Goal: Navigation & Orientation: Find specific page/section

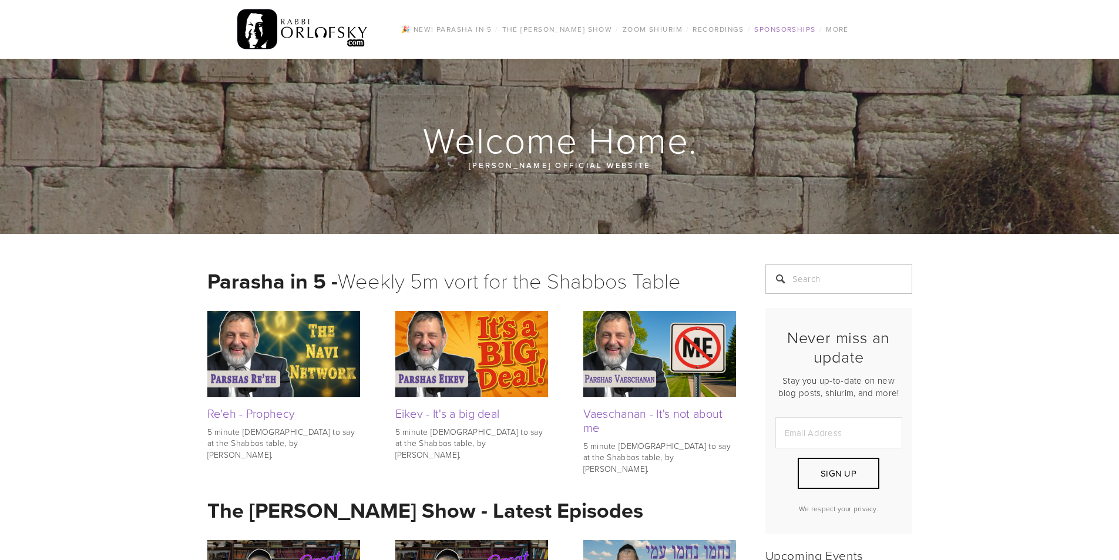
click at [785, 23] on link "Sponsorships" at bounding box center [785, 29] width 68 height 15
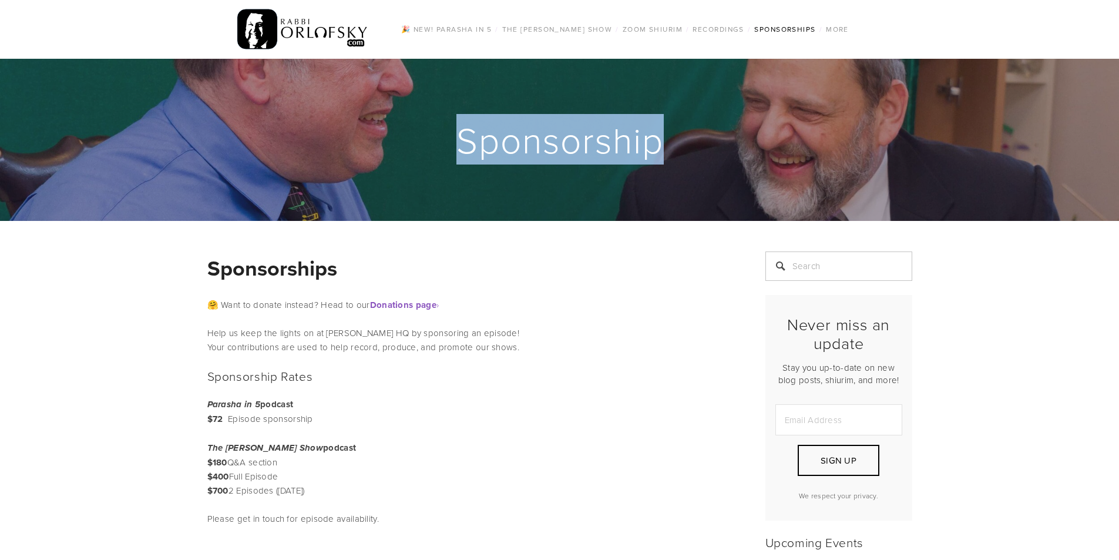
drag, startPoint x: 1118, startPoint y: 107, endPoint x: 1120, endPoint y: 130, distance: 22.4
click at [575, 30] on link "The [PERSON_NAME] Show" at bounding box center [557, 29] width 117 height 15
click at [586, 28] on link "The [PERSON_NAME] Show" at bounding box center [557, 29] width 117 height 15
click at [516, 86] on link "Music" at bounding box center [539, 85] width 86 height 13
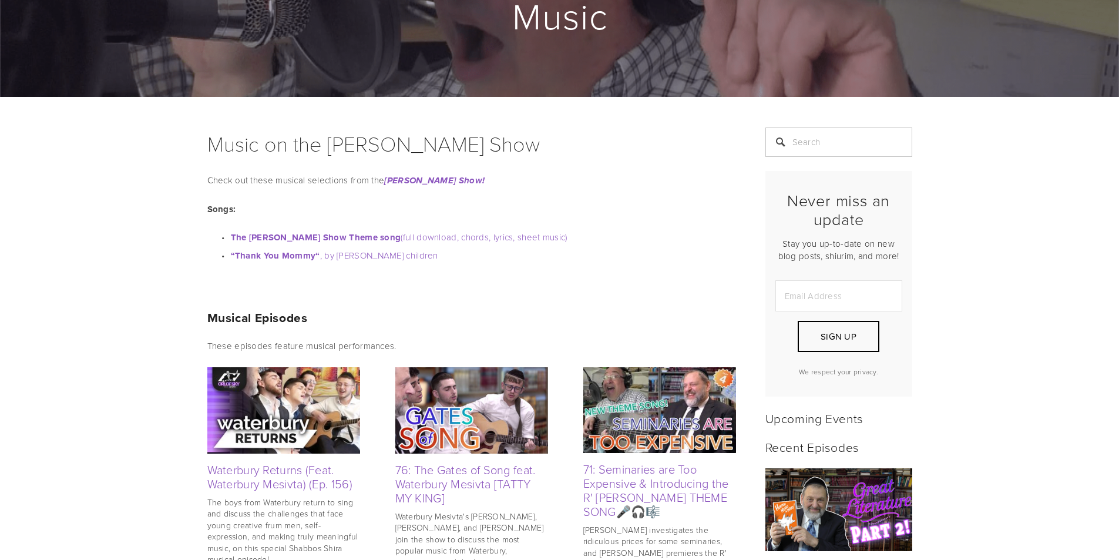
scroll to position [152, 0]
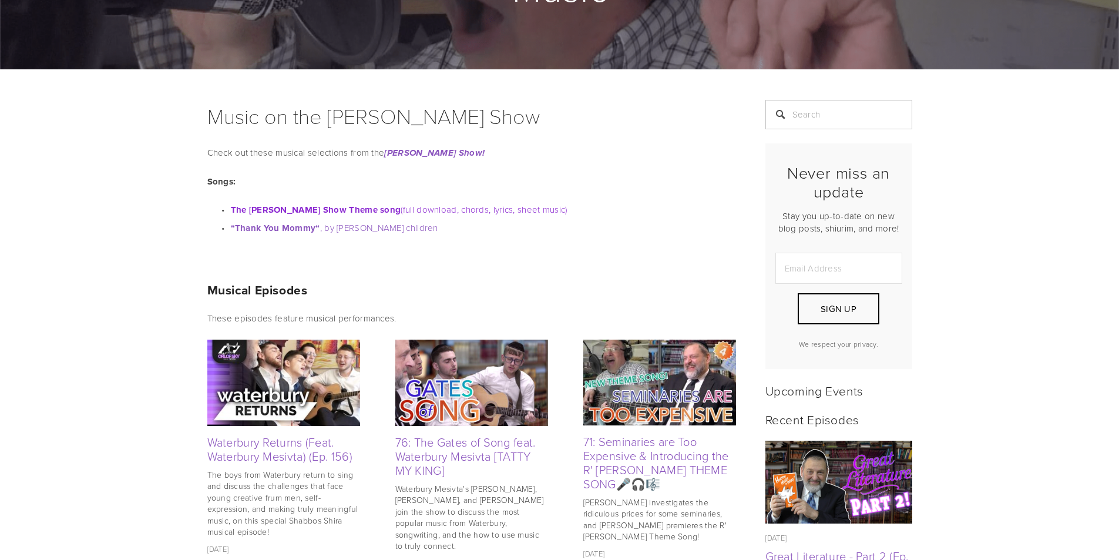
click at [355, 210] on strong "The Rabbi Orlofsky Show Theme song" at bounding box center [316, 209] width 170 height 13
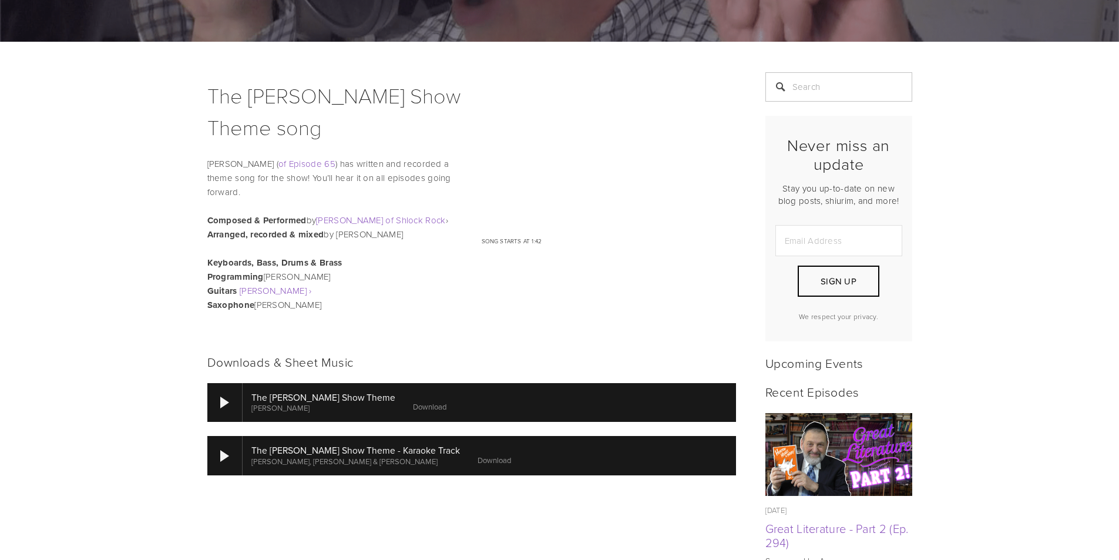
scroll to position [202, 0]
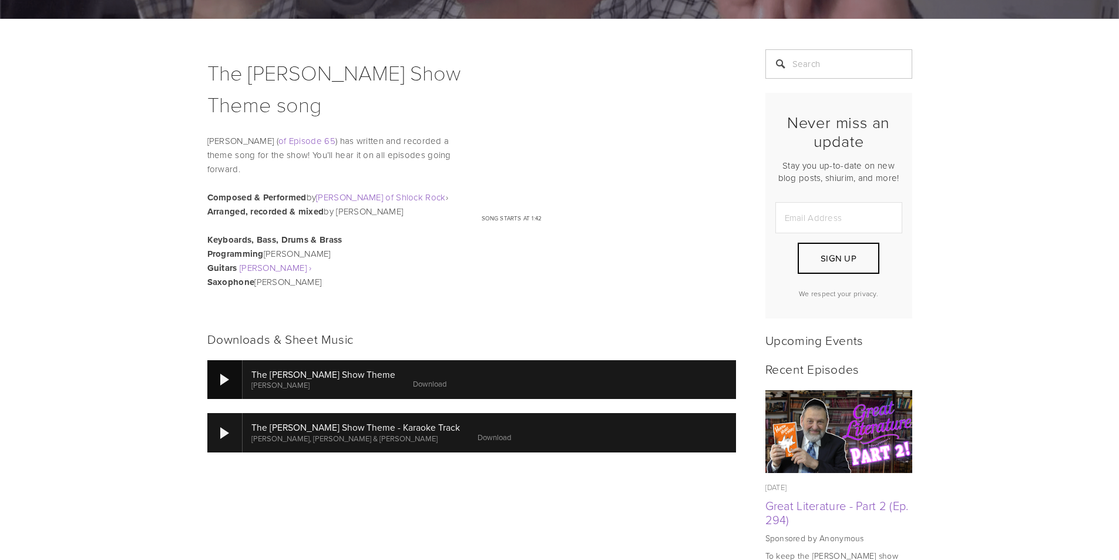
click at [229, 382] on div at bounding box center [224, 379] width 35 height 39
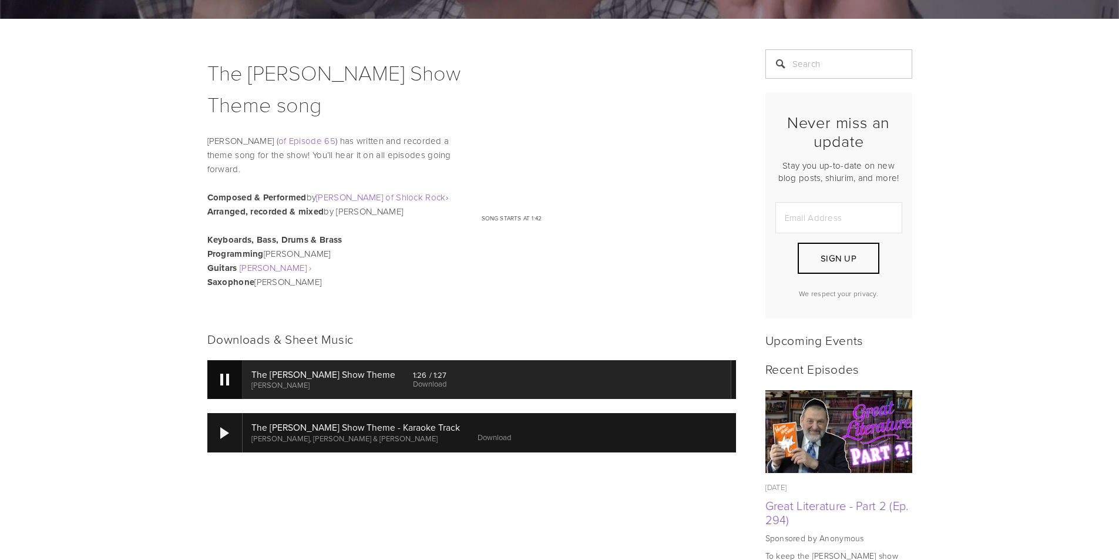
click at [229, 381] on div at bounding box center [224, 379] width 35 height 39
drag, startPoint x: 1115, startPoint y: 130, endPoint x: 1117, endPoint y: 121, distance: 8.9
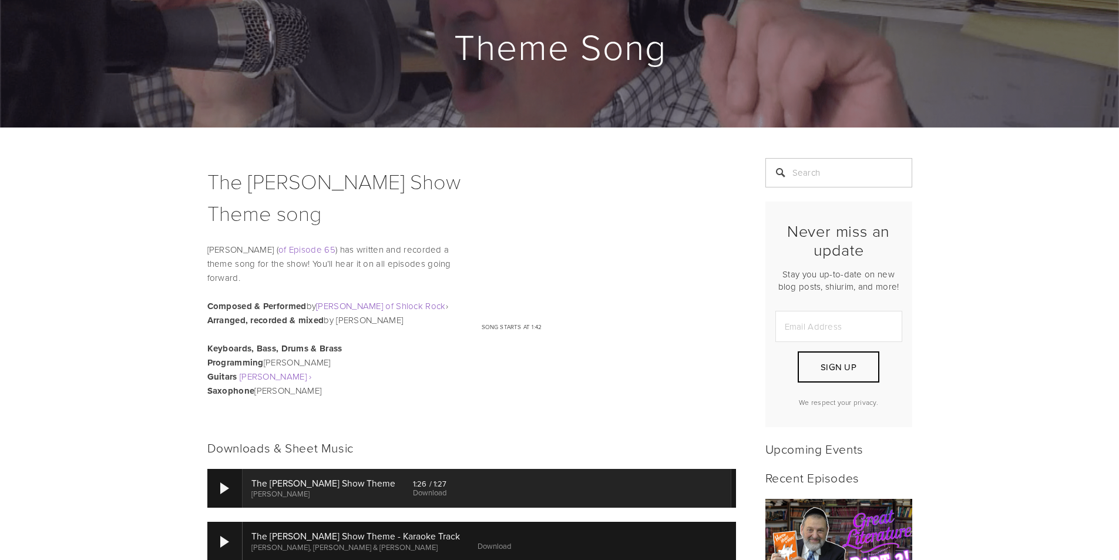
scroll to position [0, 0]
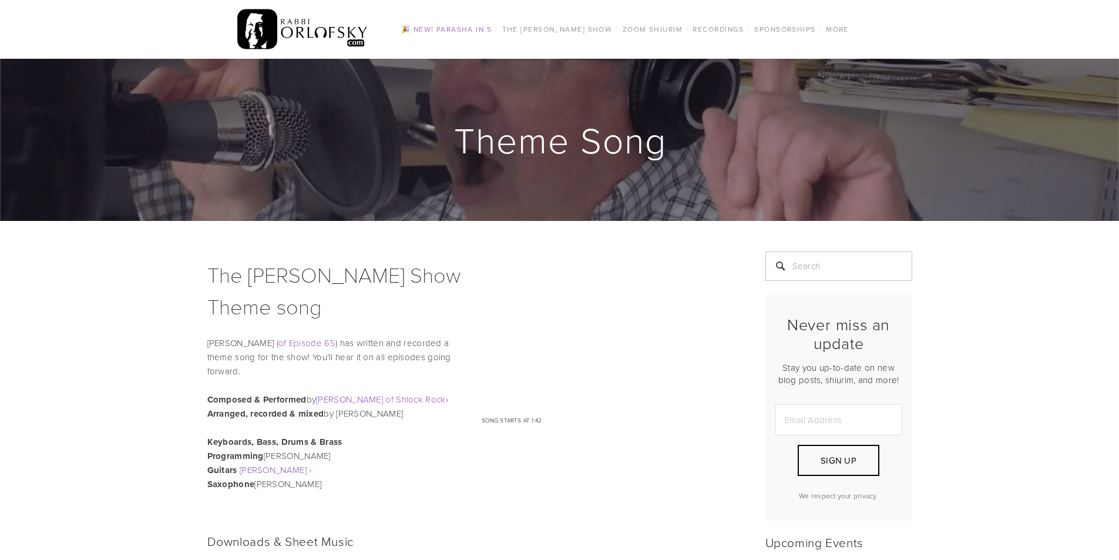
click at [485, 26] on link "🎉 NEW! Parasha in 5" at bounding box center [446, 29] width 97 height 15
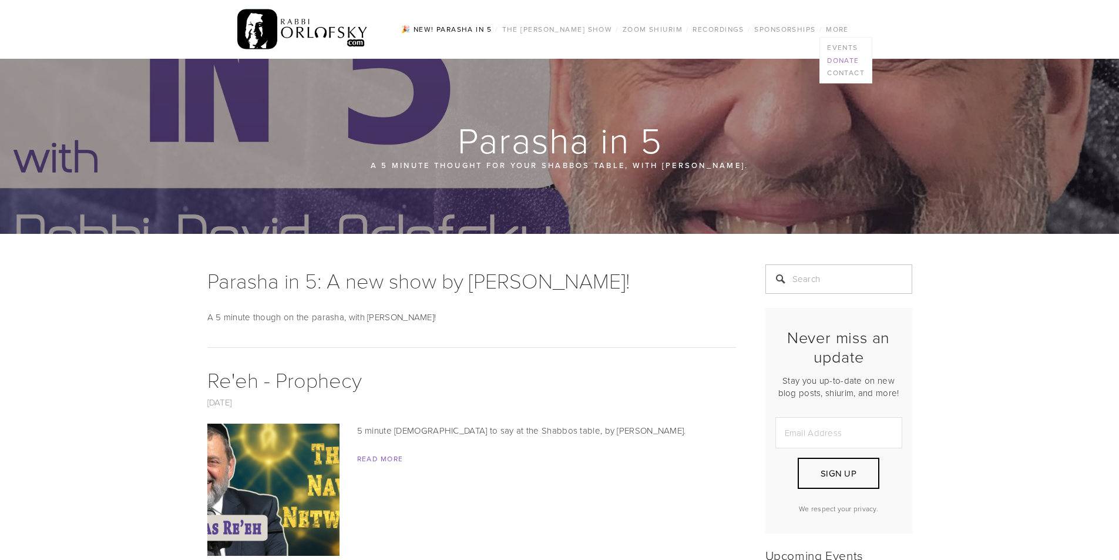
click at [859, 58] on link "Donate" at bounding box center [846, 60] width 52 height 13
